Goal: Task Accomplishment & Management: Manage account settings

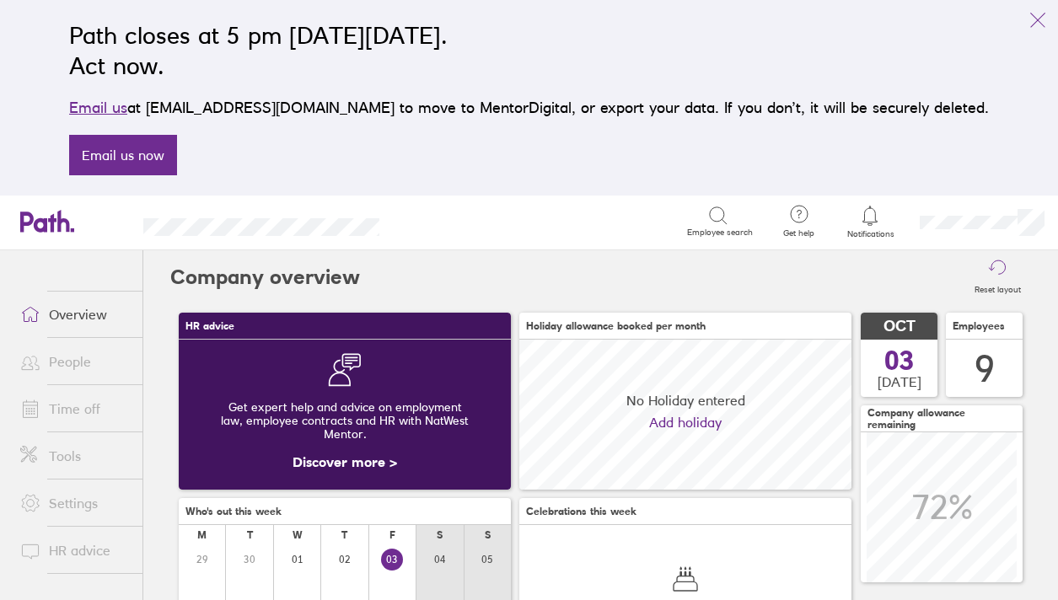
scroll to position [150, 332]
click at [77, 407] on link "Time off" at bounding box center [75, 409] width 136 height 34
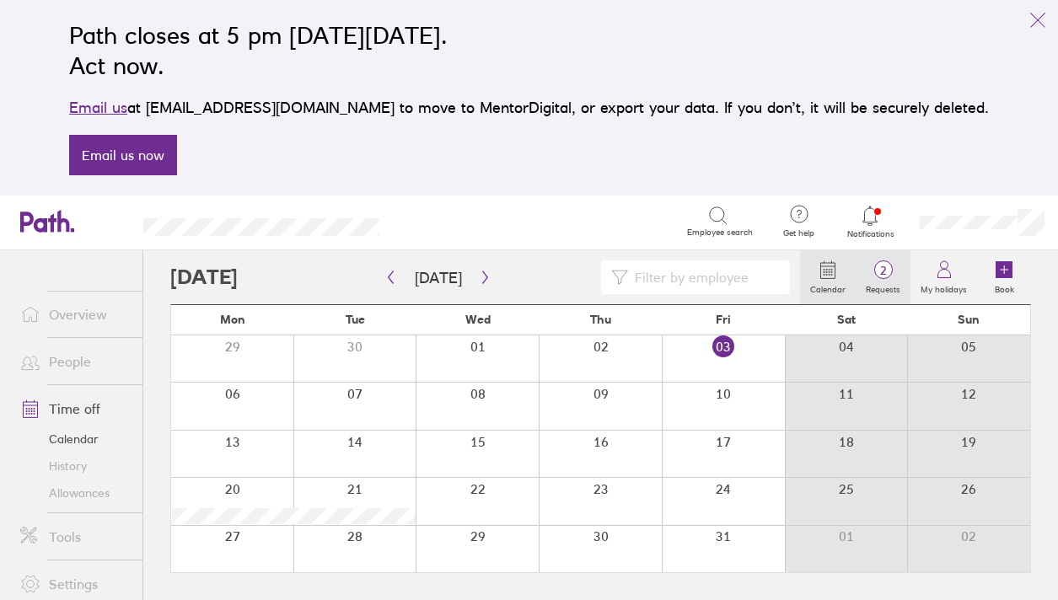
click at [885, 270] on span "2" at bounding box center [882, 270] width 55 height 13
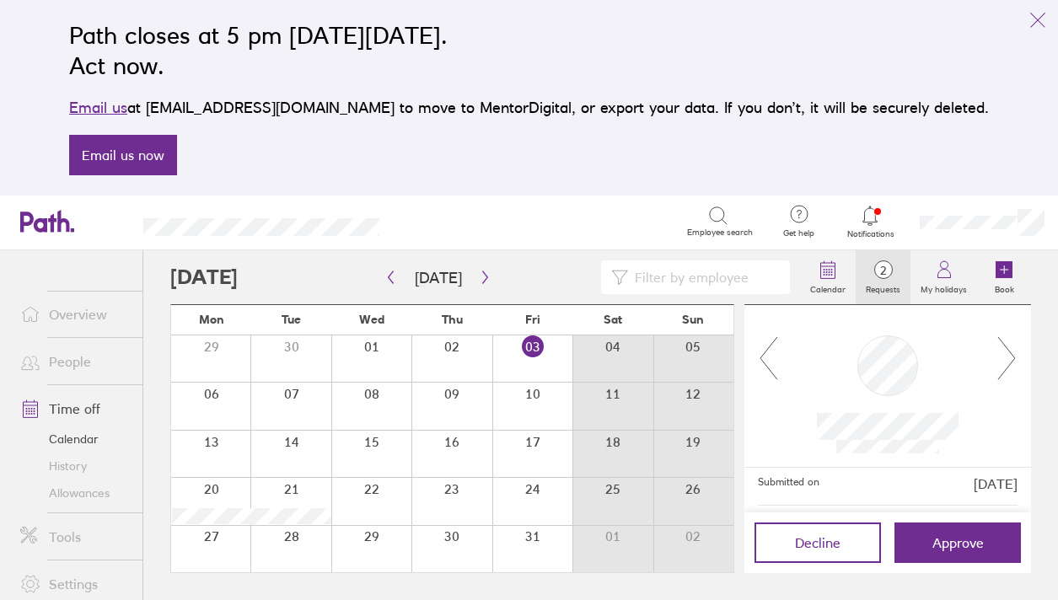
scroll to position [180, 0]
click at [1006, 352] on icon at bounding box center [1006, 358] width 21 height 46
click at [1006, 370] on icon at bounding box center [1006, 358] width 21 height 46
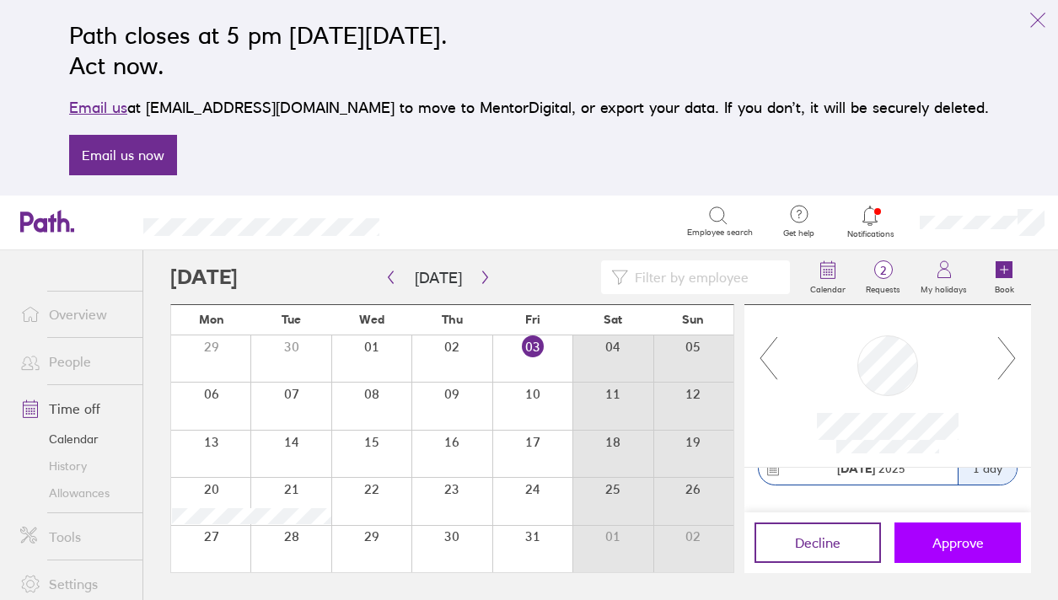
click at [950, 545] on span "Approve" at bounding box center [957, 542] width 51 height 15
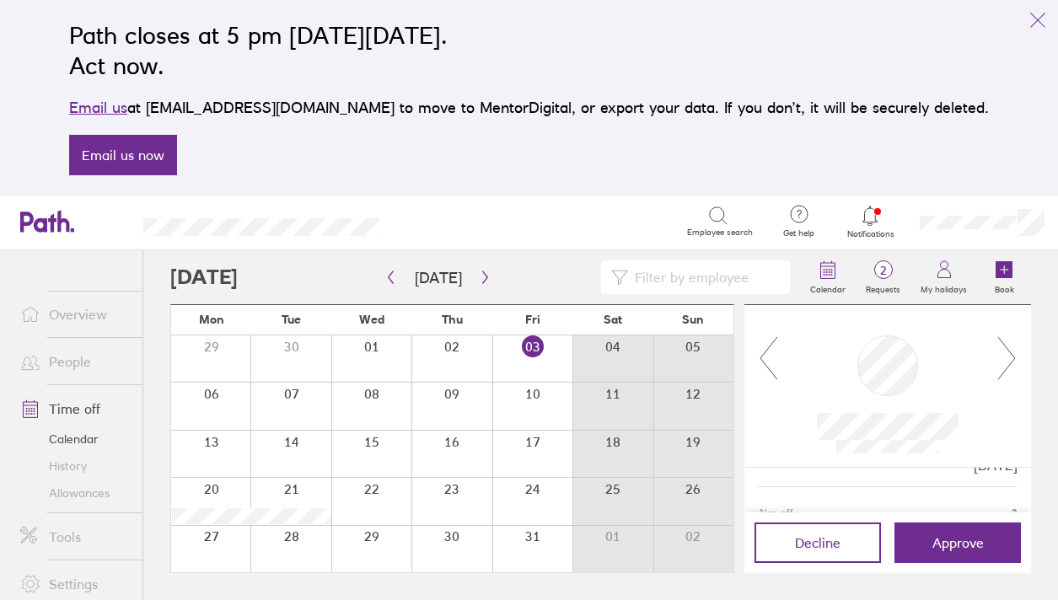
scroll to position [0, 0]
click at [1038, 10] on icon "link" at bounding box center [1037, 20] width 20 height 20
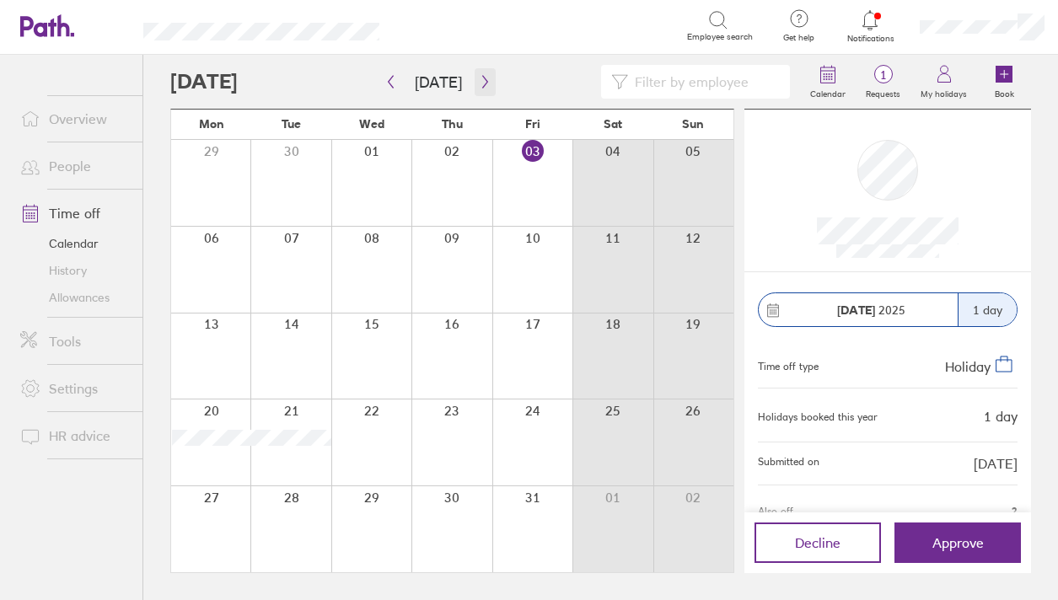
click at [487, 82] on button "button" at bounding box center [485, 82] width 21 height 28
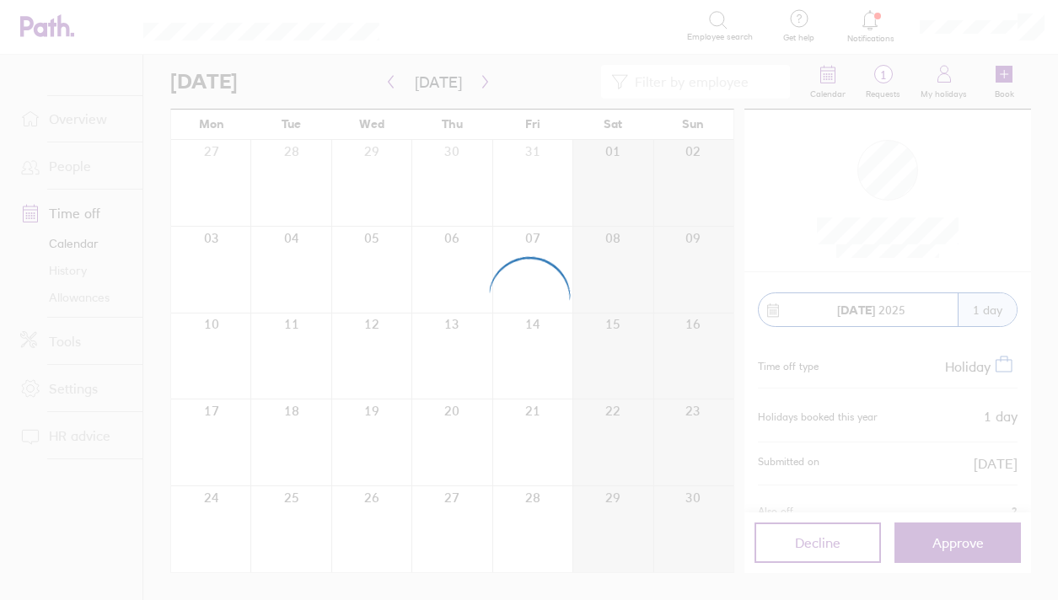
click at [480, 83] on div at bounding box center [529, 300] width 1058 height 600
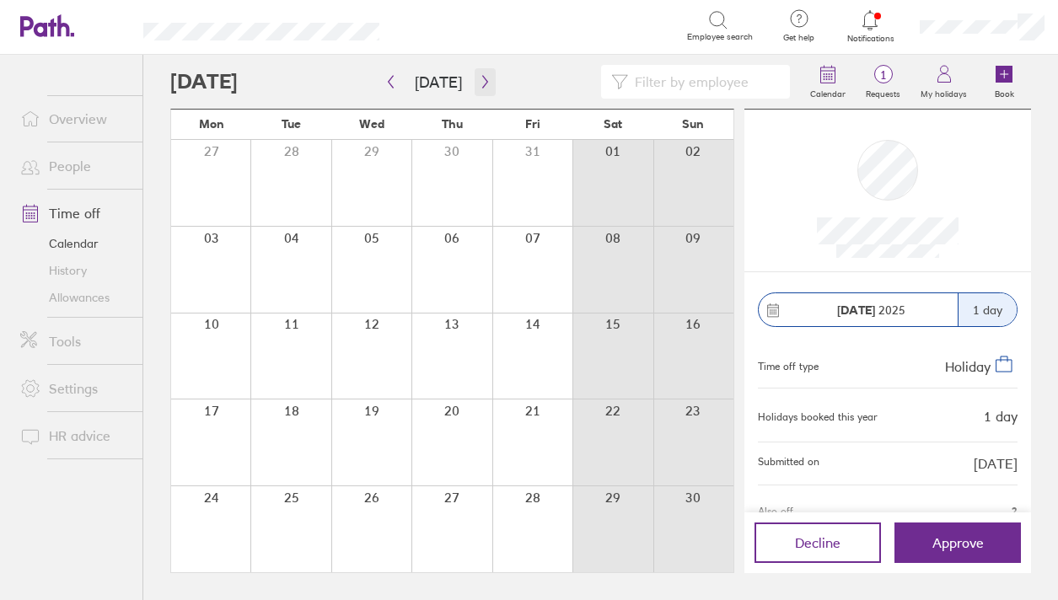
click at [480, 83] on icon "button" at bounding box center [485, 81] width 13 height 13
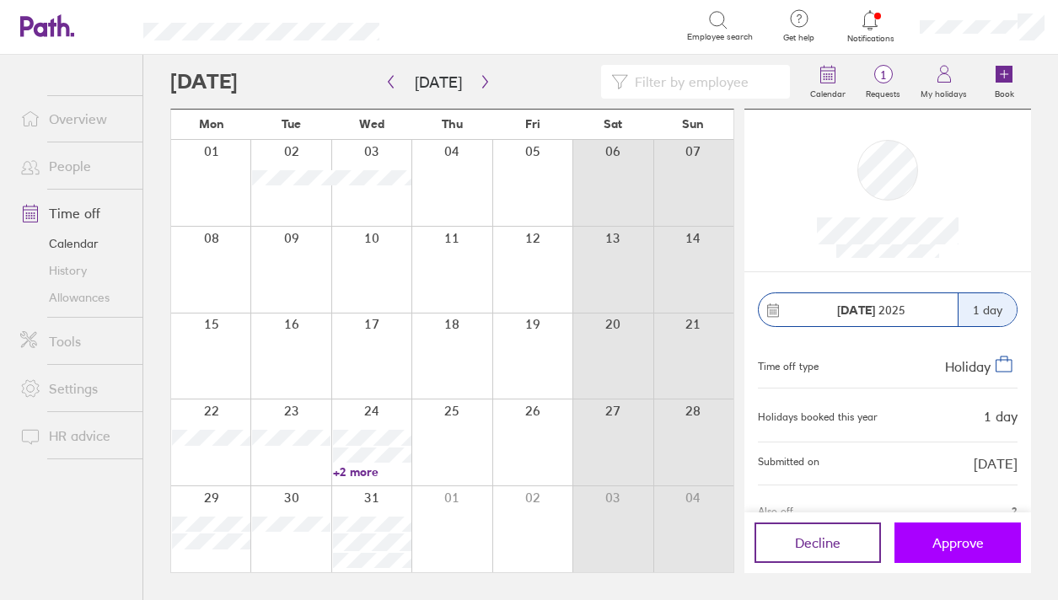
click at [967, 553] on button "Approve" at bounding box center [957, 543] width 126 height 40
